Goal: Task Accomplishment & Management: Manage account settings

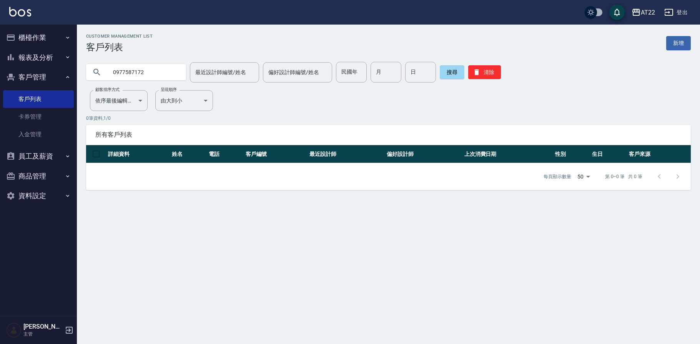
click at [670, 11] on icon "button" at bounding box center [668, 12] width 9 height 9
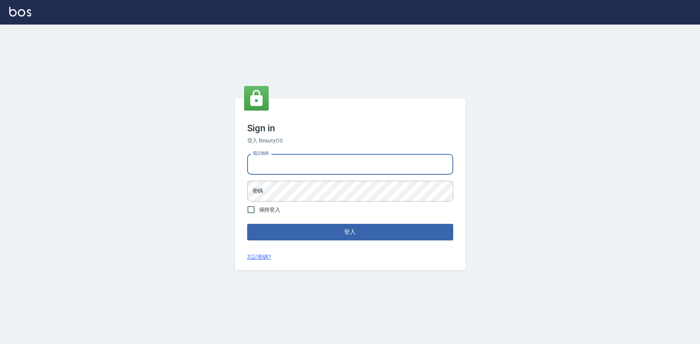
type input "0952958204"
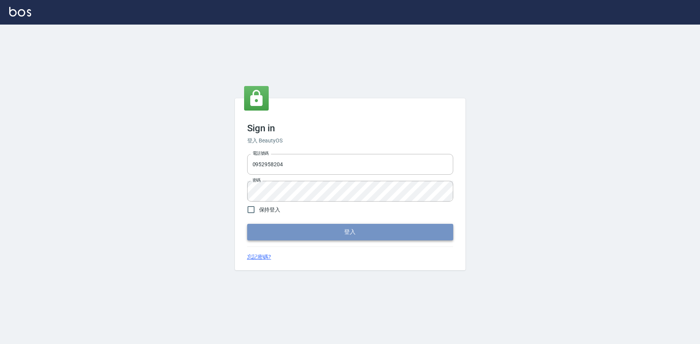
click at [350, 228] on button "登入" at bounding box center [350, 232] width 206 height 16
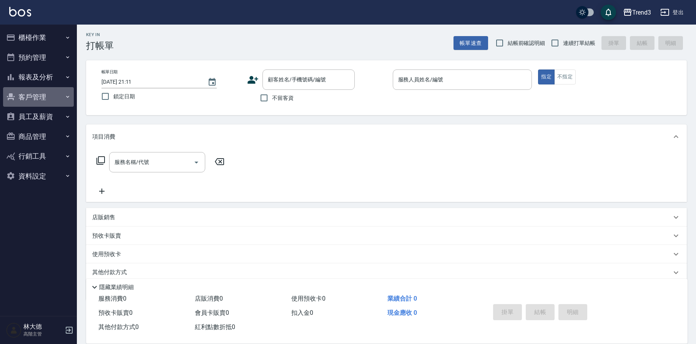
click at [48, 95] on button "客戶管理" at bounding box center [38, 97] width 71 height 20
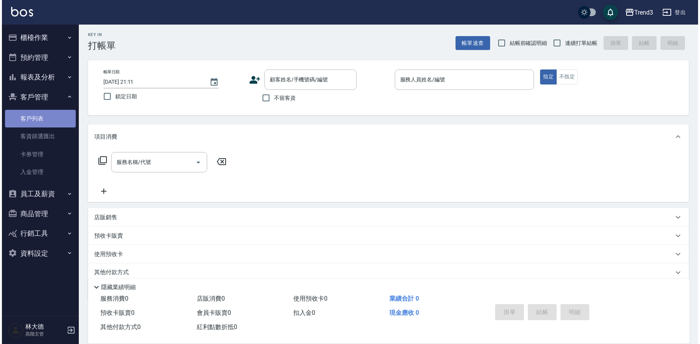
scroll to position [1, 0]
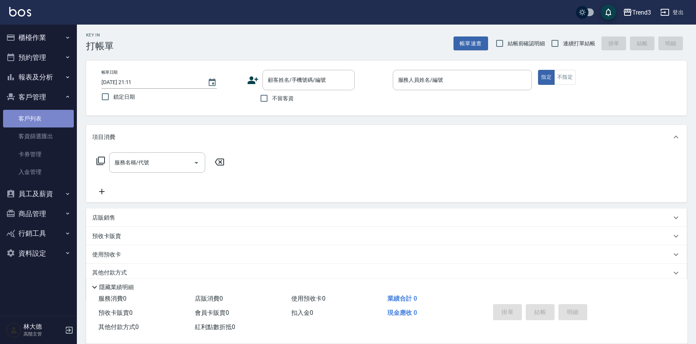
click at [50, 117] on link "客戶列表" at bounding box center [38, 119] width 71 height 18
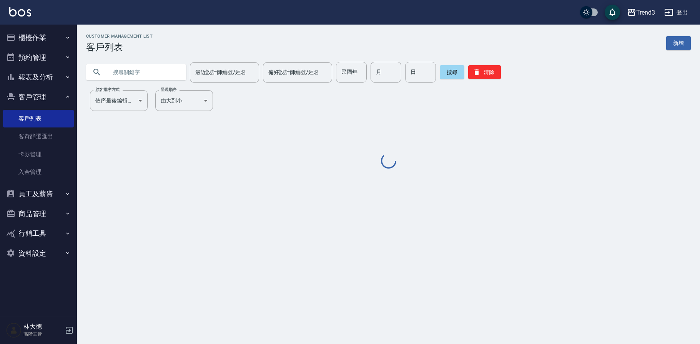
paste input "0929569"
type input "0929569"
click at [456, 73] on button "搜尋" at bounding box center [452, 72] width 25 height 14
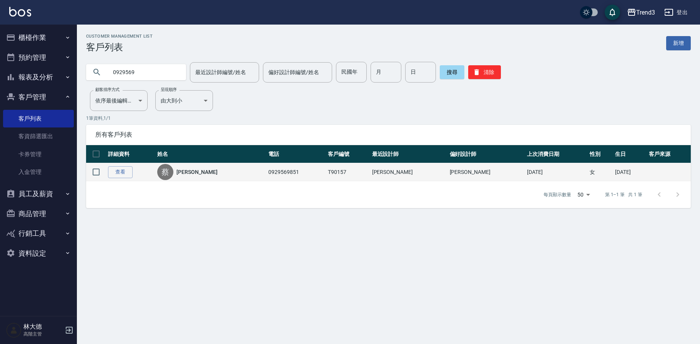
click at [195, 173] on link "[PERSON_NAME]" at bounding box center [196, 172] width 41 height 8
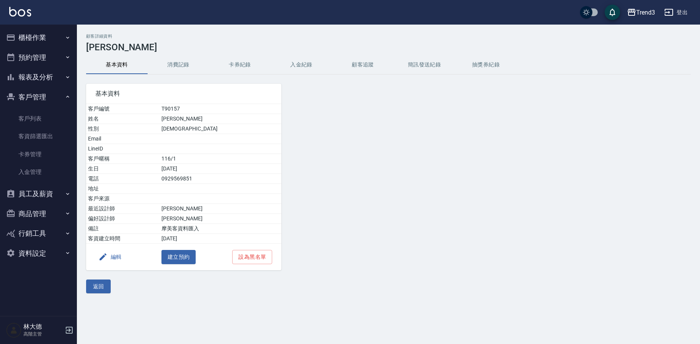
click at [186, 118] on td "[PERSON_NAME]" at bounding box center [221, 119] width 122 height 10
drag, startPoint x: 186, startPoint y: 118, endPoint x: 178, endPoint y: 118, distance: 8.1
click at [181, 118] on td "[PERSON_NAME]" at bounding box center [221, 119] width 122 height 10
click at [160, 118] on td "姓名" at bounding box center [122, 119] width 73 height 10
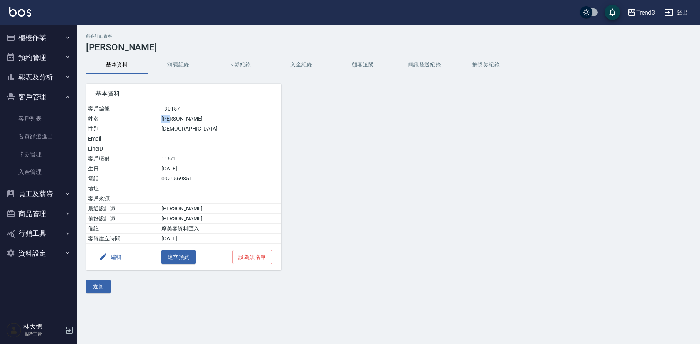
drag, startPoint x: 181, startPoint y: 118, endPoint x: 195, endPoint y: 119, distance: 13.9
click at [202, 118] on td "[PERSON_NAME]" at bounding box center [221, 119] width 122 height 10
copy td "[PERSON_NAME]"
click at [631, 97] on div "基本資料 客戶編號 T90157 姓名 [PERSON_NAME]詩釉 性別 [DEMOGRAPHIC_DATA] Email LineID 客戶暱稱 116…" at bounding box center [384, 173] width 614 height 196
